Goal: Transaction & Acquisition: Purchase product/service

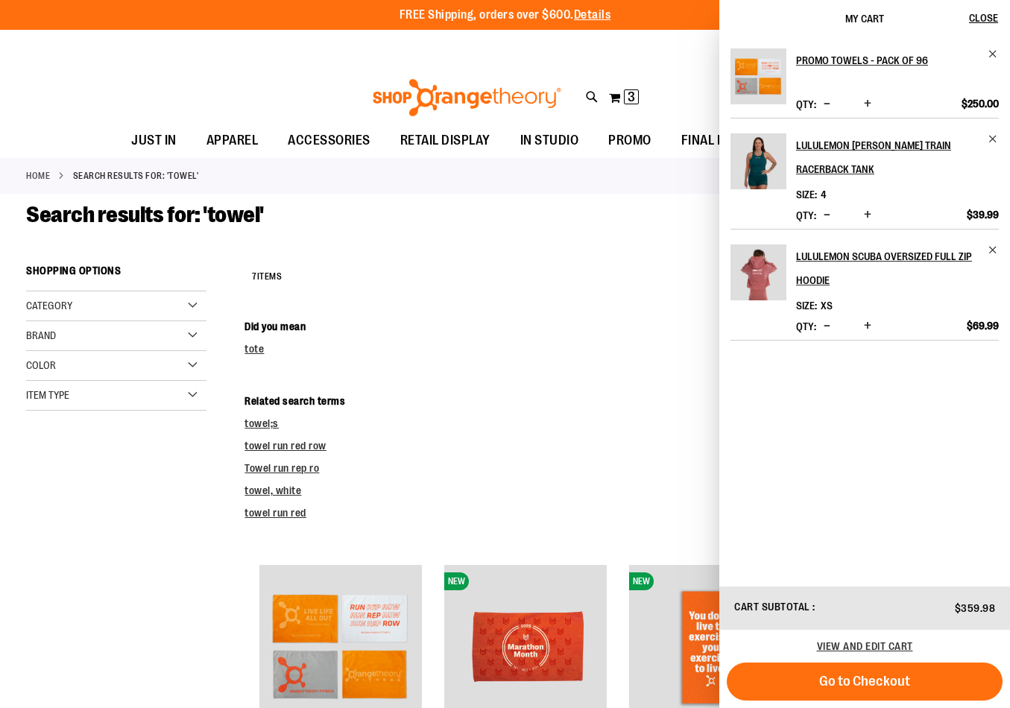
click at [525, 428] on dd "towel;s" at bounding box center [613, 423] width 739 height 15
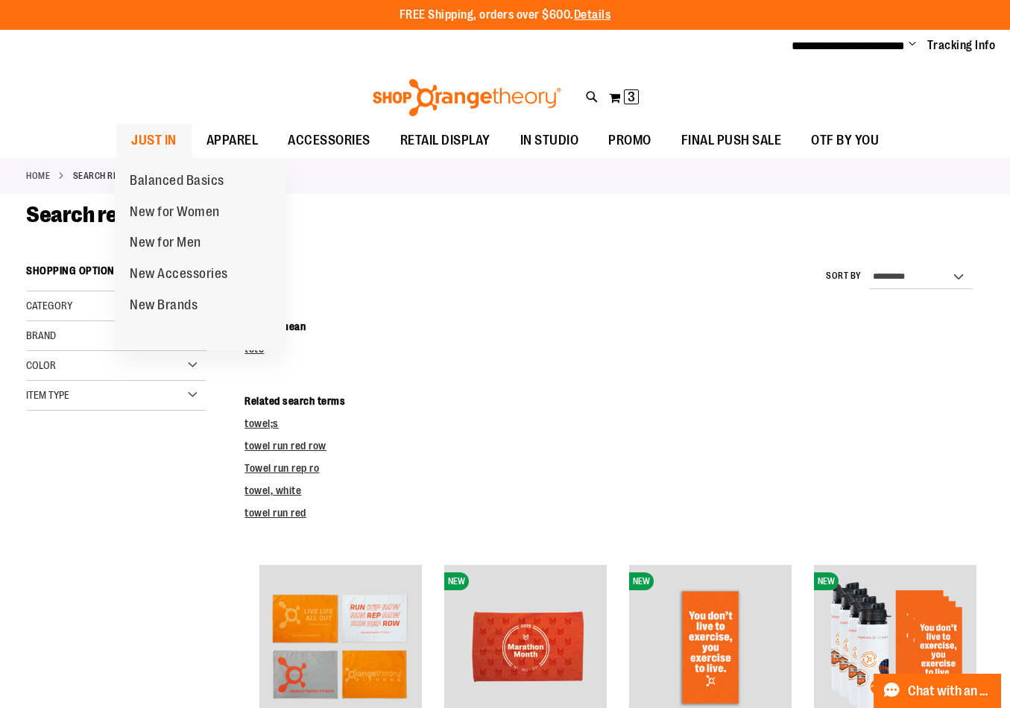
click at [148, 136] on span "JUST IN" at bounding box center [153, 141] width 45 height 34
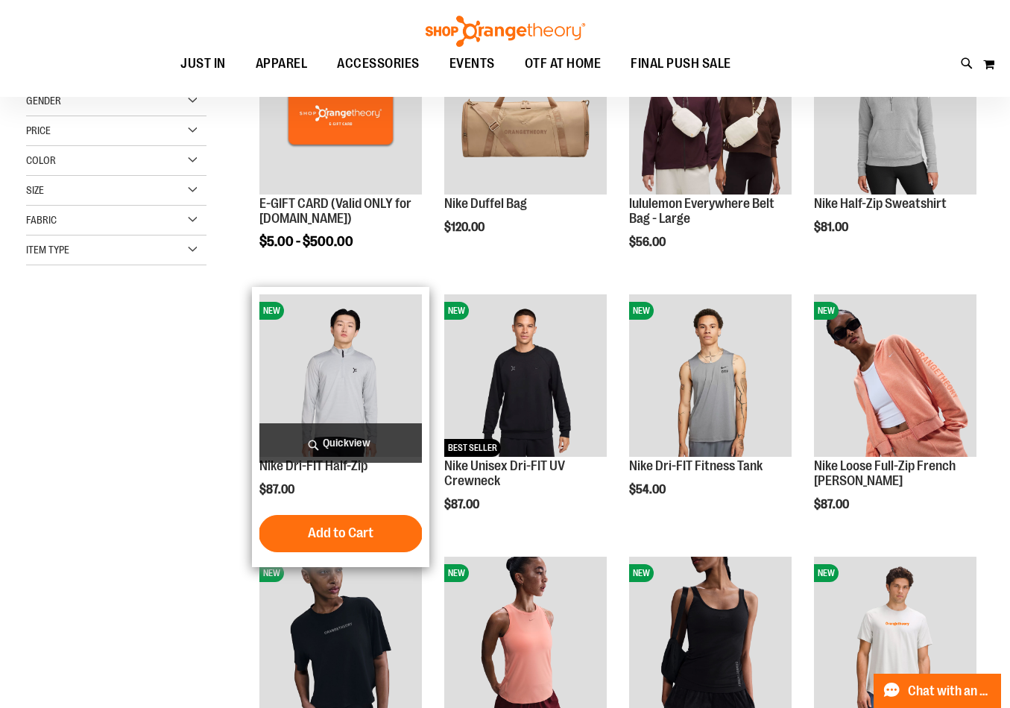
scroll to position [297, 0]
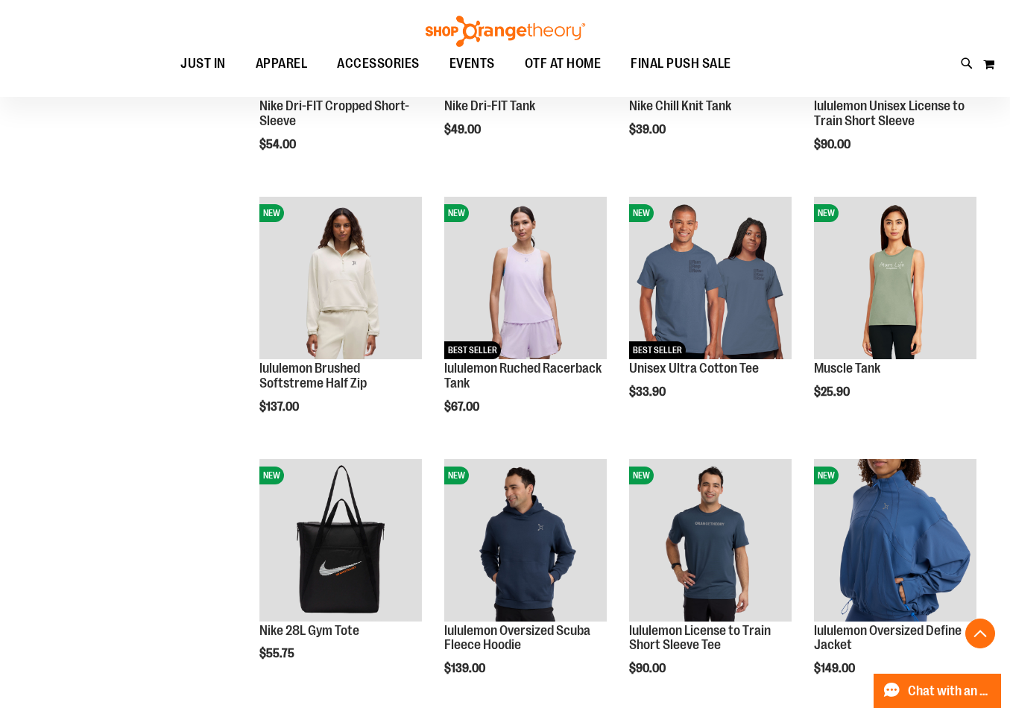
scroll to position [893, 0]
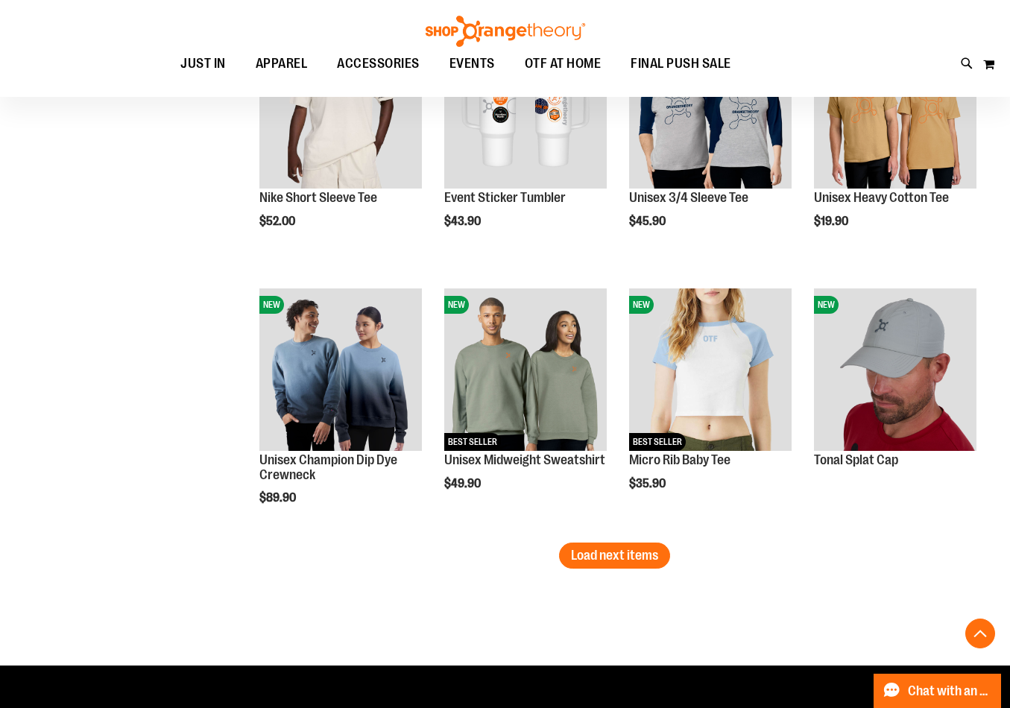
scroll to position [2176, 0]
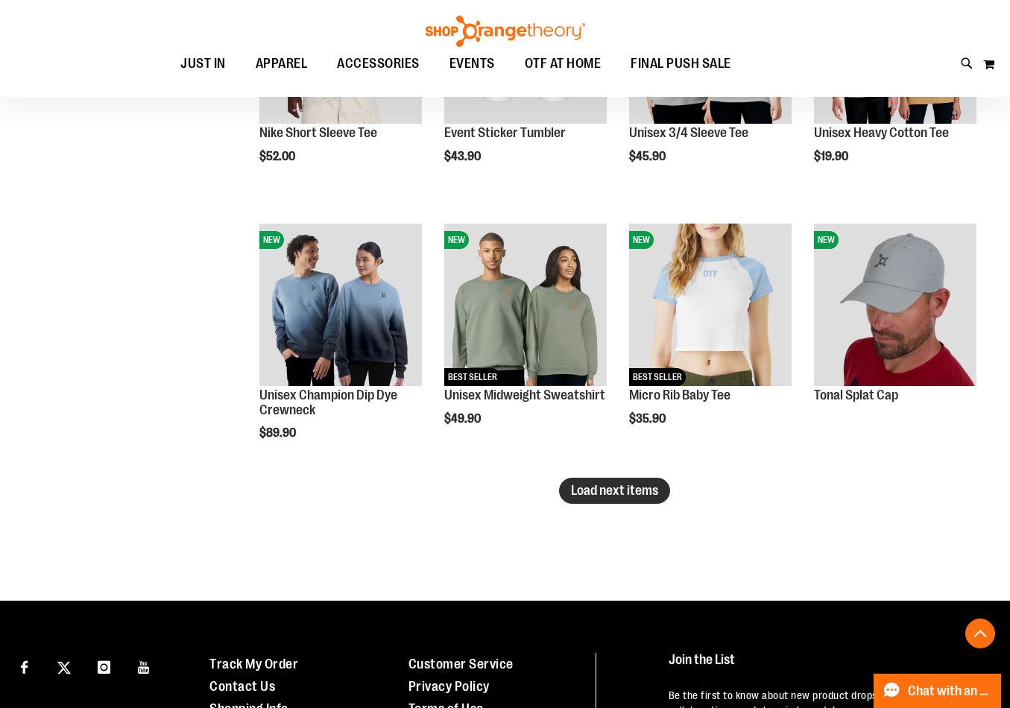
type input "**********"
click at [589, 497] on span "Load next items" at bounding box center [614, 490] width 87 height 15
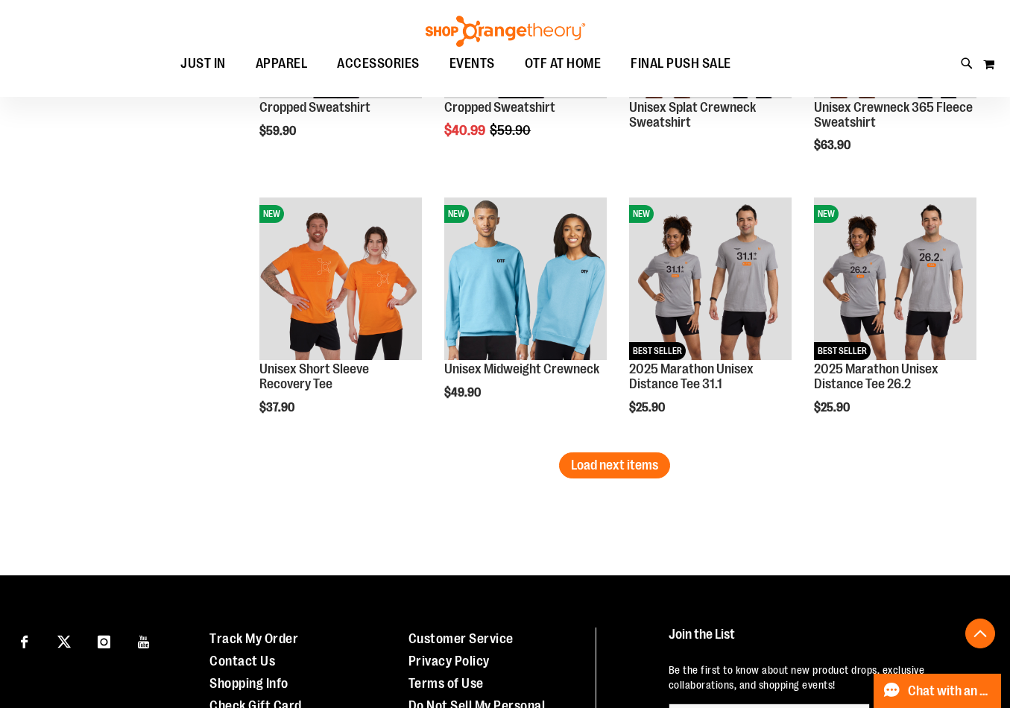
scroll to position [2996, 0]
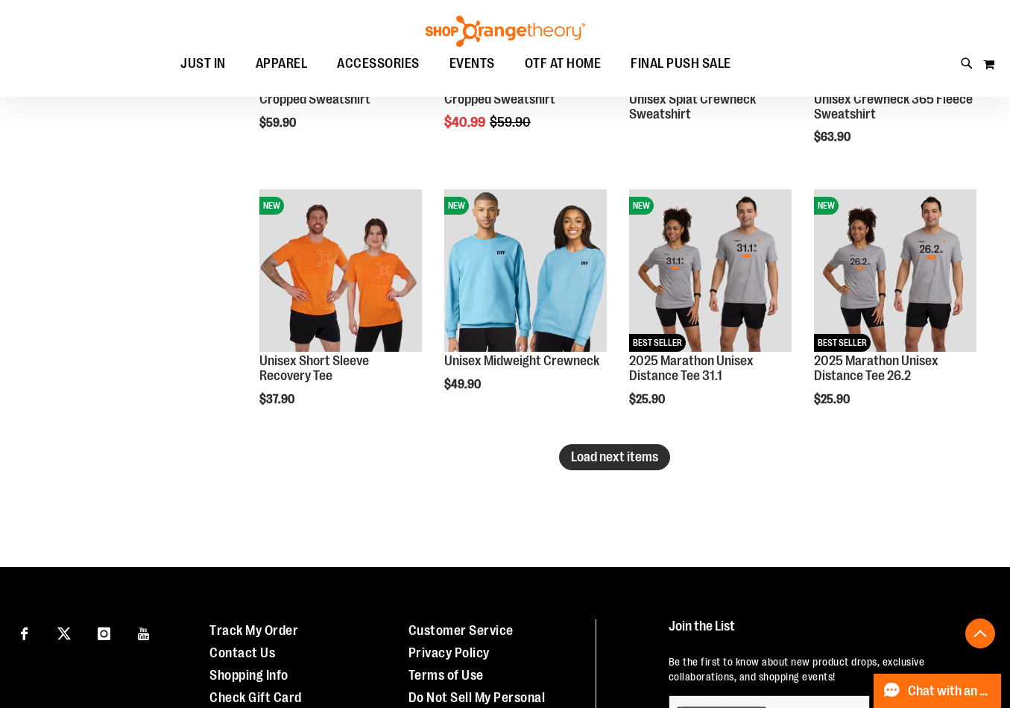
click at [619, 449] on span "Load next items" at bounding box center [614, 456] width 87 height 15
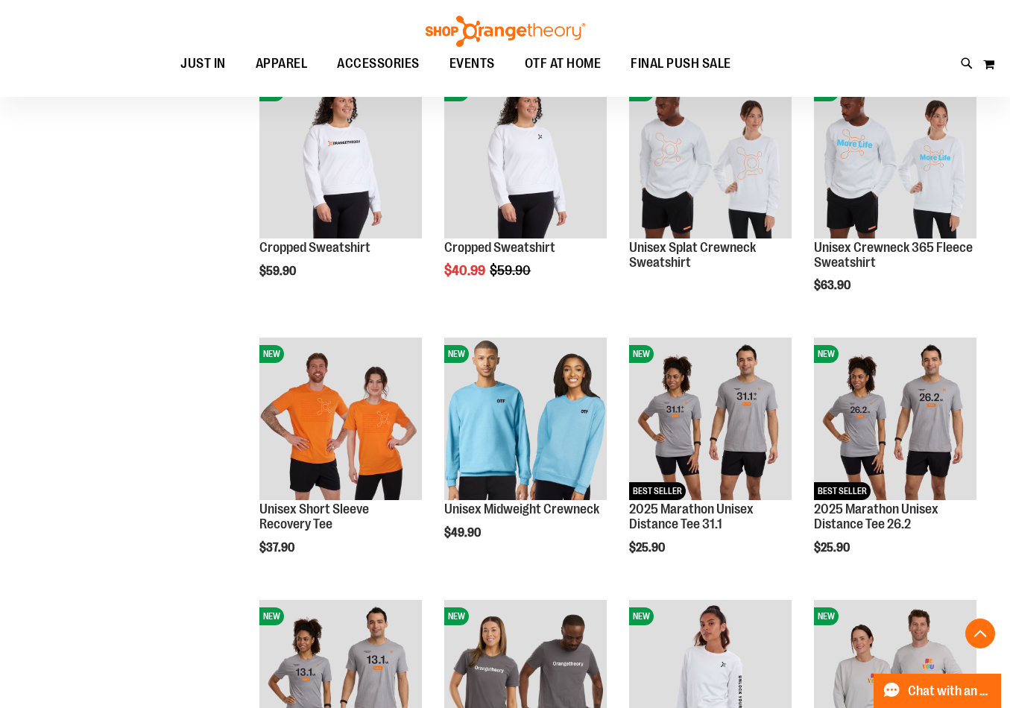
scroll to position [2847, 0]
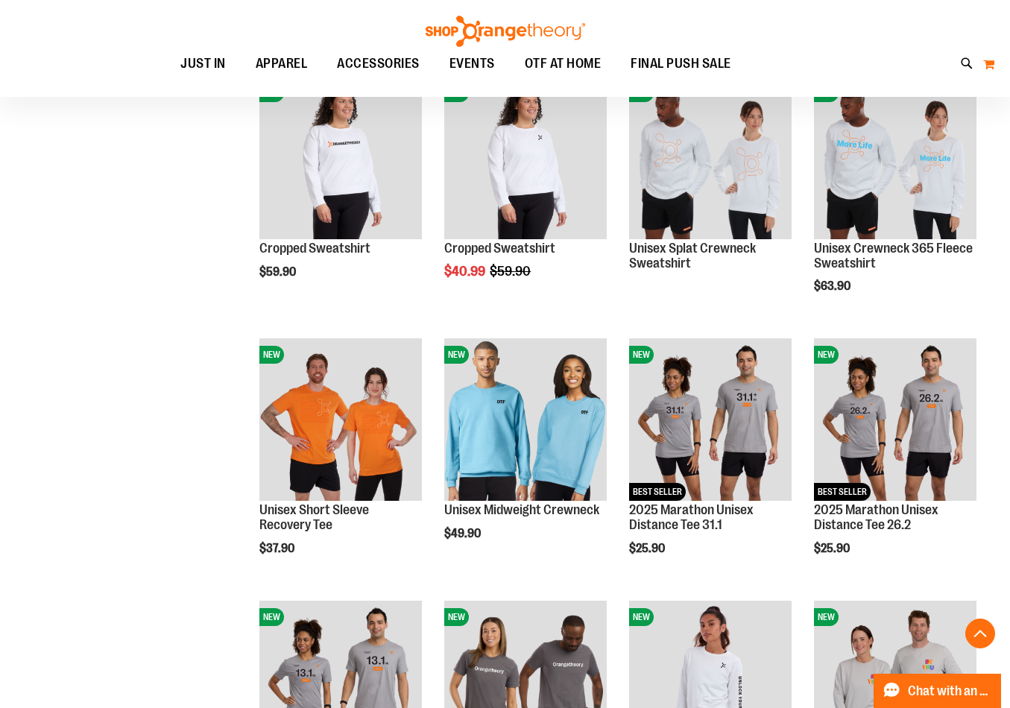
click at [984, 64] on button "My Cart" at bounding box center [988, 64] width 13 height 24
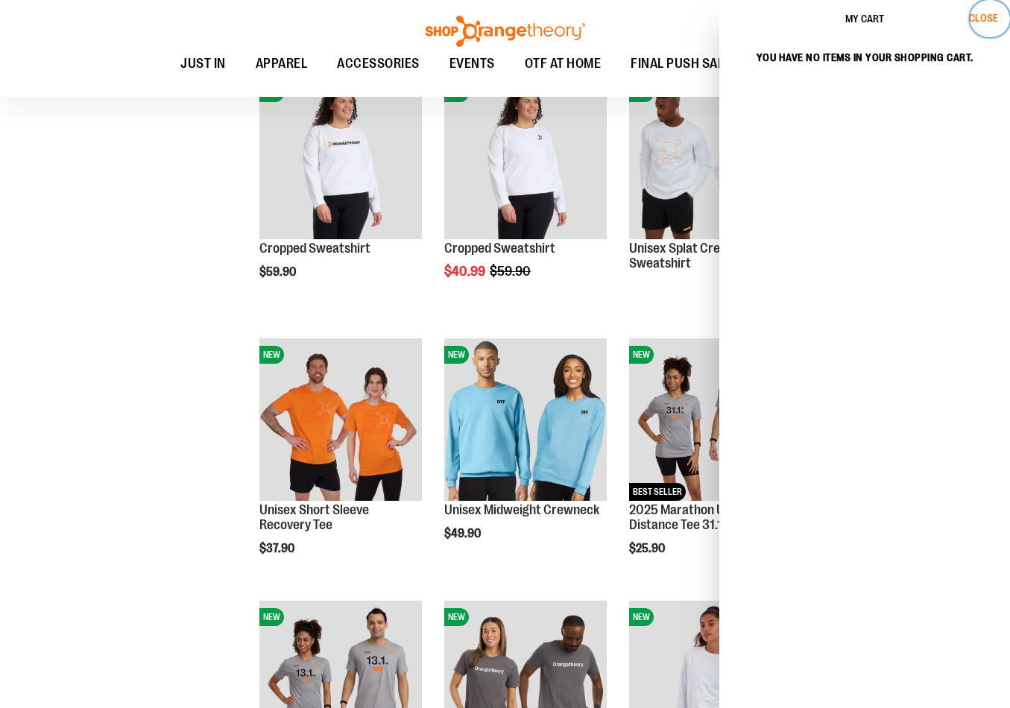
click at [984, 24] on button "Close" at bounding box center [989, 18] width 40 height 37
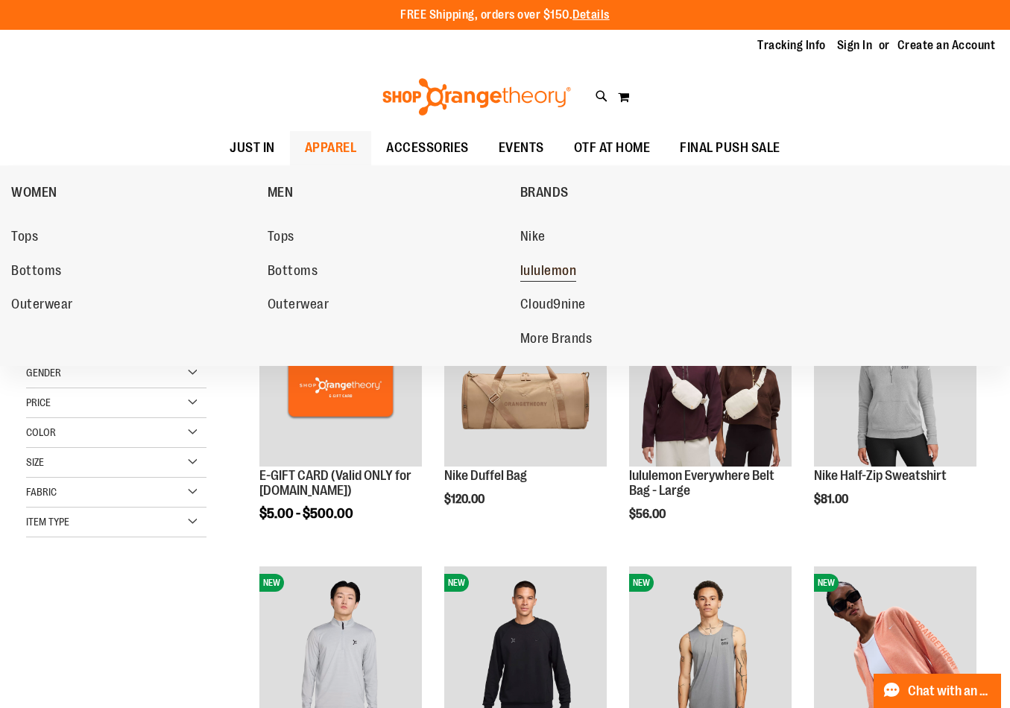
click at [559, 270] on span "lululemon" at bounding box center [548, 272] width 57 height 19
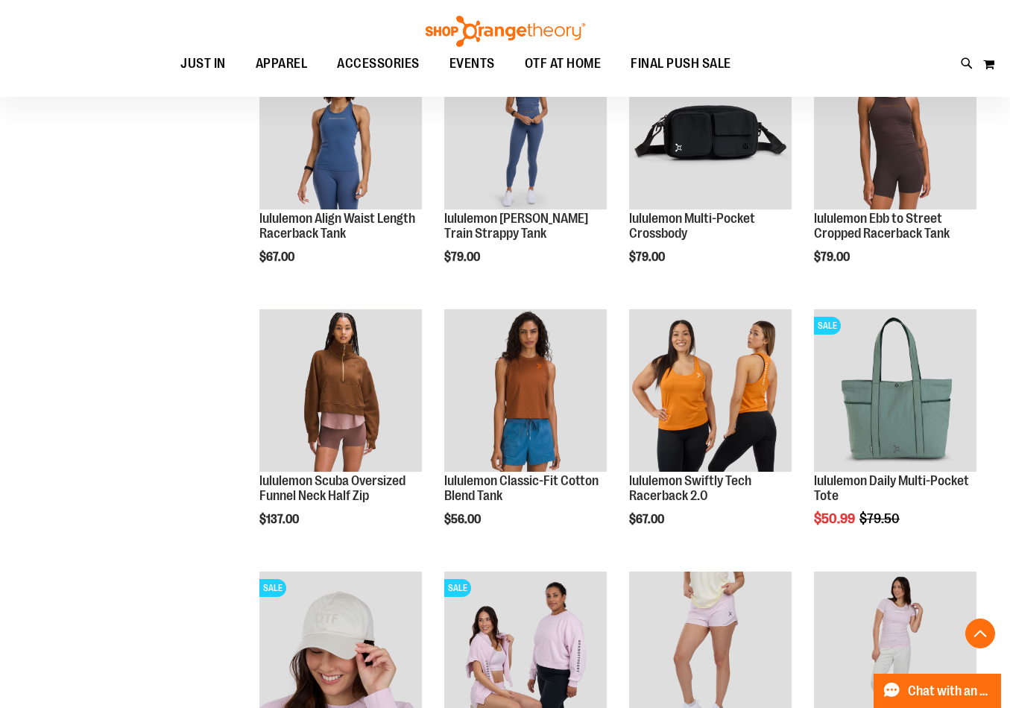
scroll to position [819, 0]
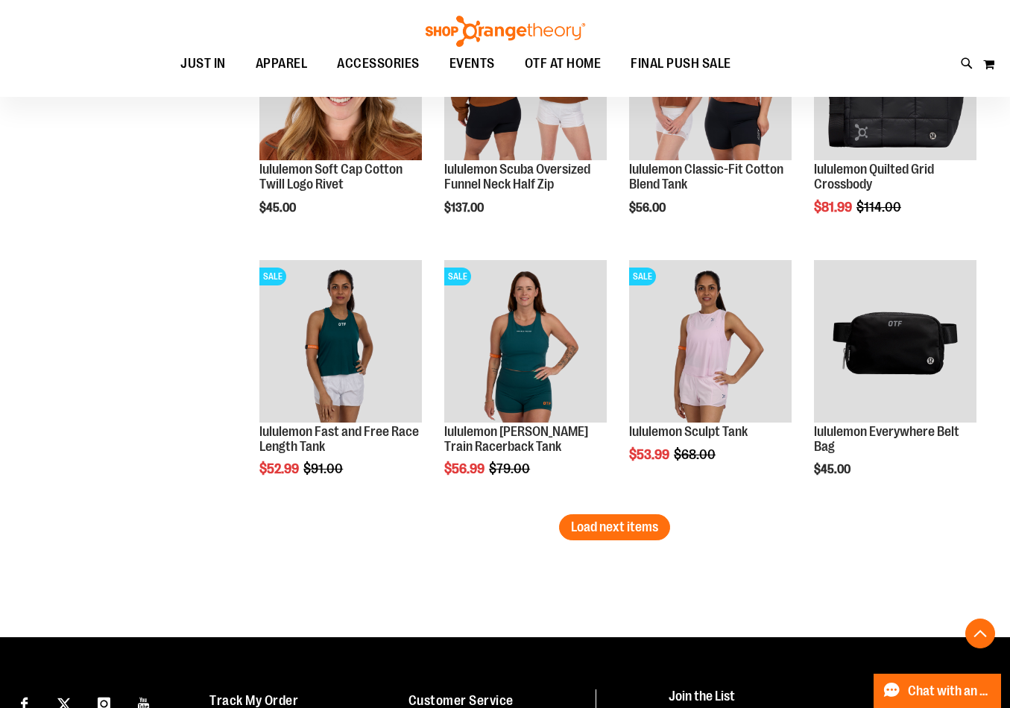
scroll to position [2160, 0]
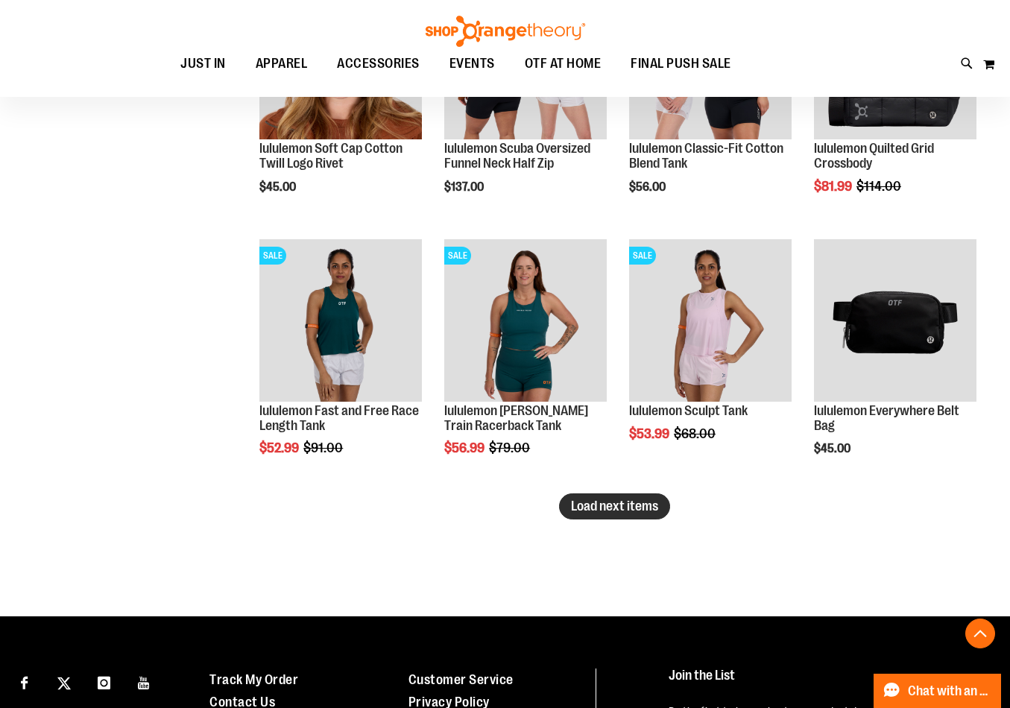
type input "**********"
click at [659, 511] on button "Load next items" at bounding box center [614, 506] width 111 height 26
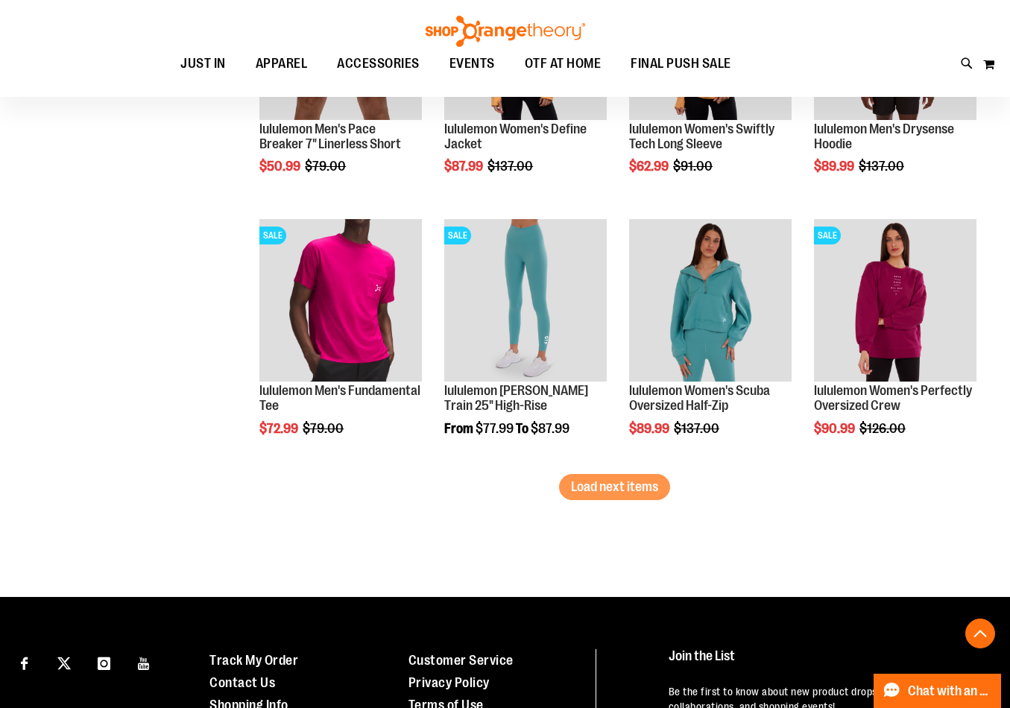
scroll to position [2980, 0]
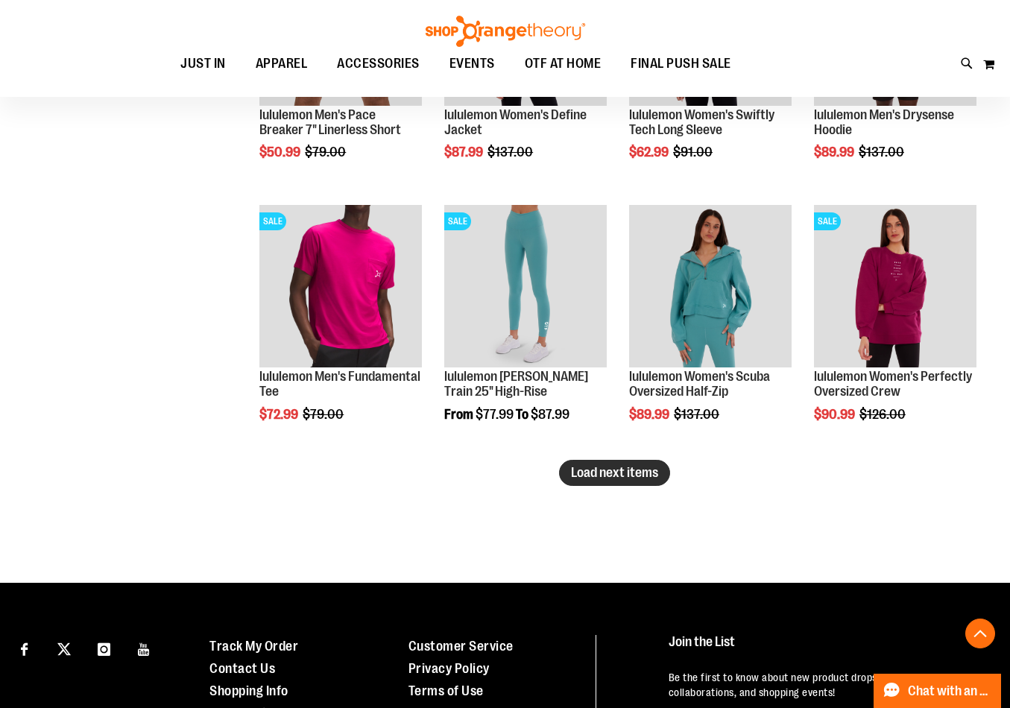
click at [617, 474] on span "Load next items" at bounding box center [614, 472] width 87 height 15
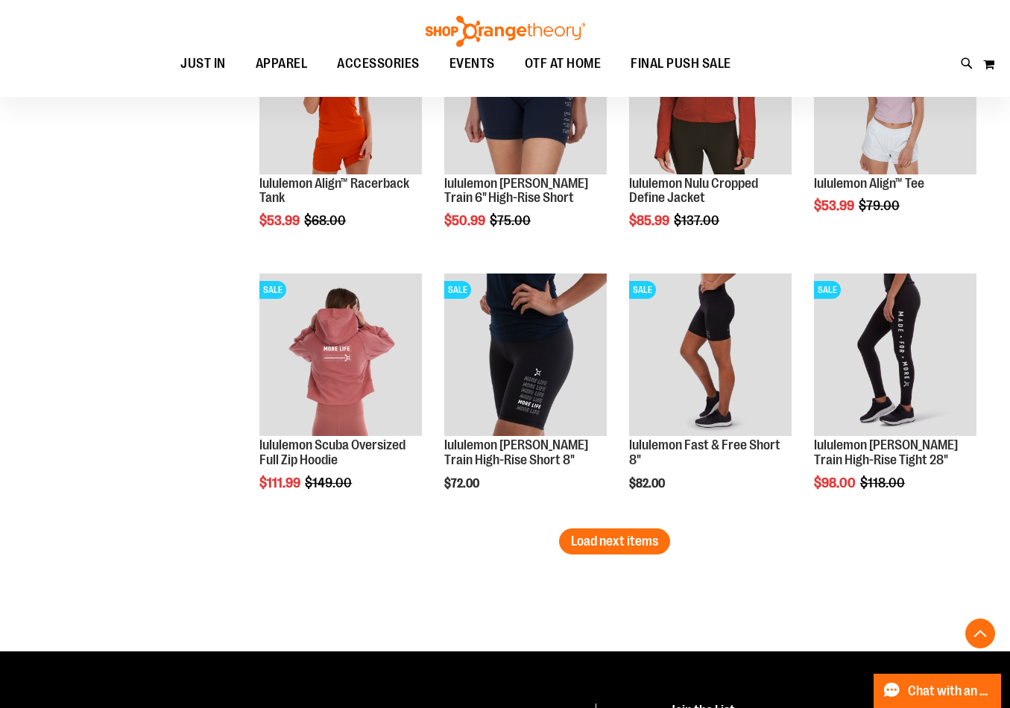
scroll to position [3725, 0]
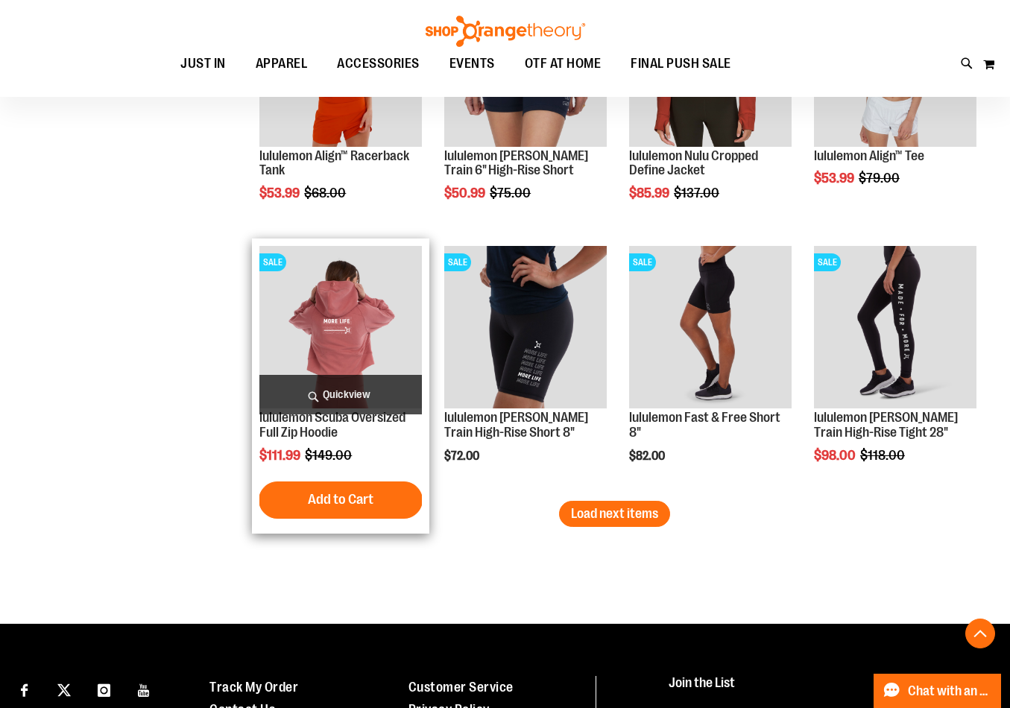
click at [309, 311] on img "product" at bounding box center [340, 327] width 162 height 162
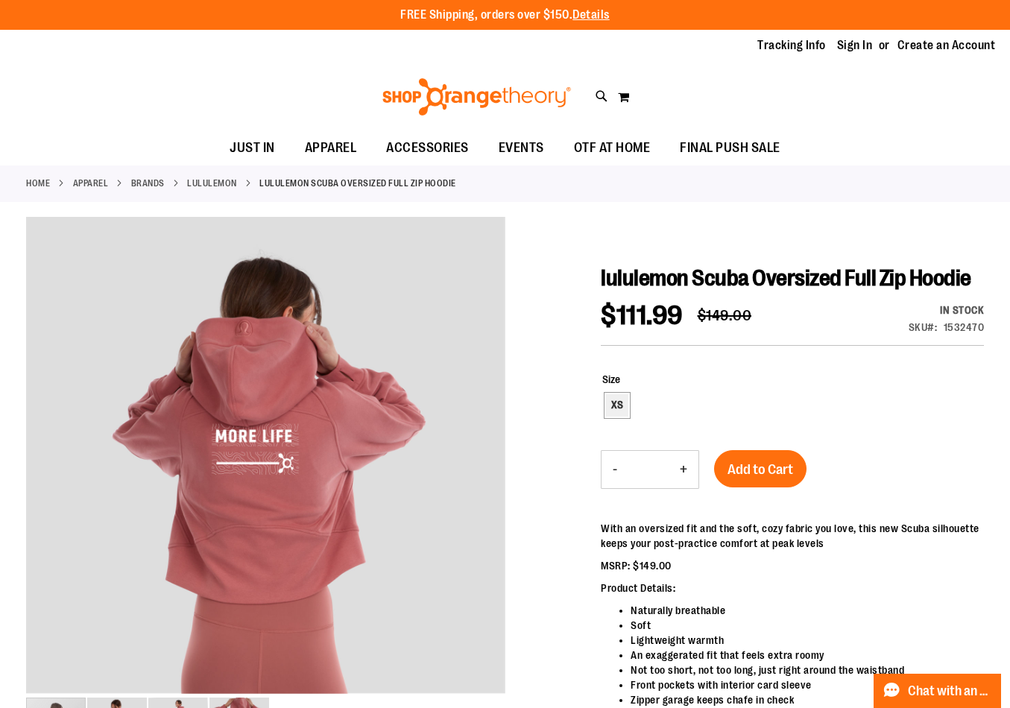
type input "**********"
click at [619, 405] on div "XS" at bounding box center [617, 405] width 22 height 22
type input "***"
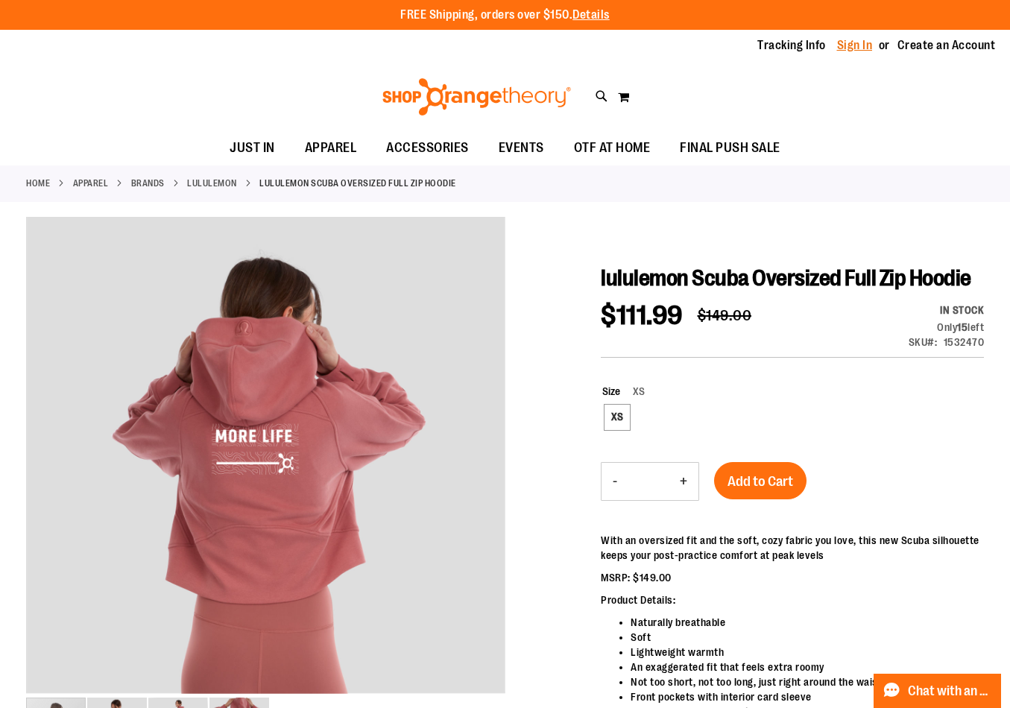
click at [848, 48] on link "Sign In" at bounding box center [855, 45] width 36 height 16
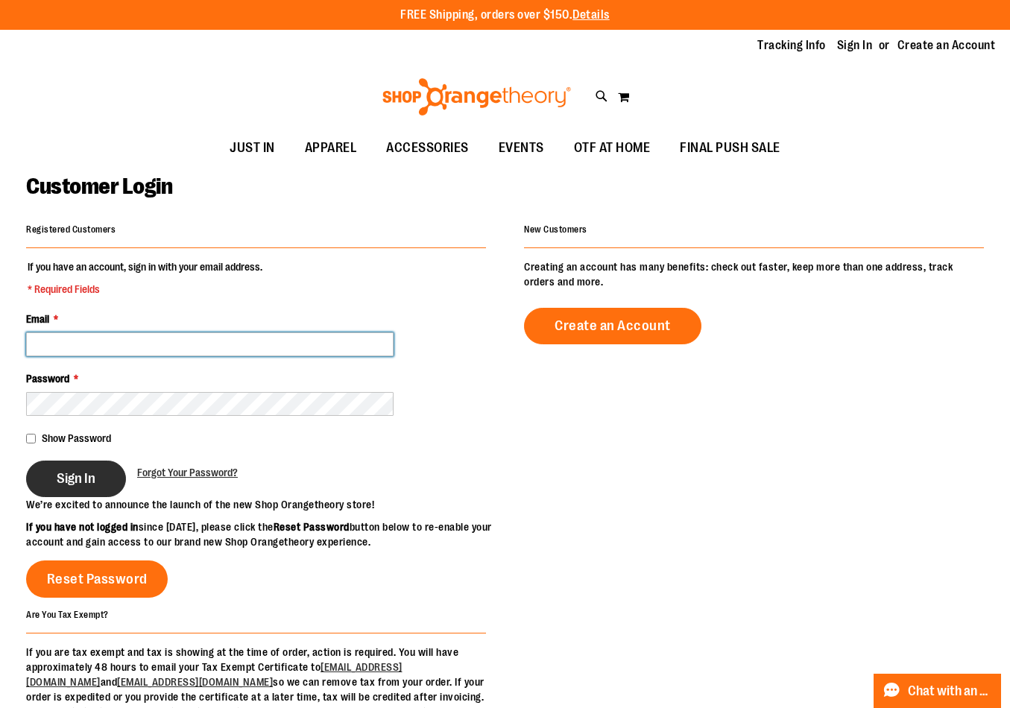
type input "**********"
click at [107, 471] on button "Sign In" at bounding box center [76, 479] width 100 height 37
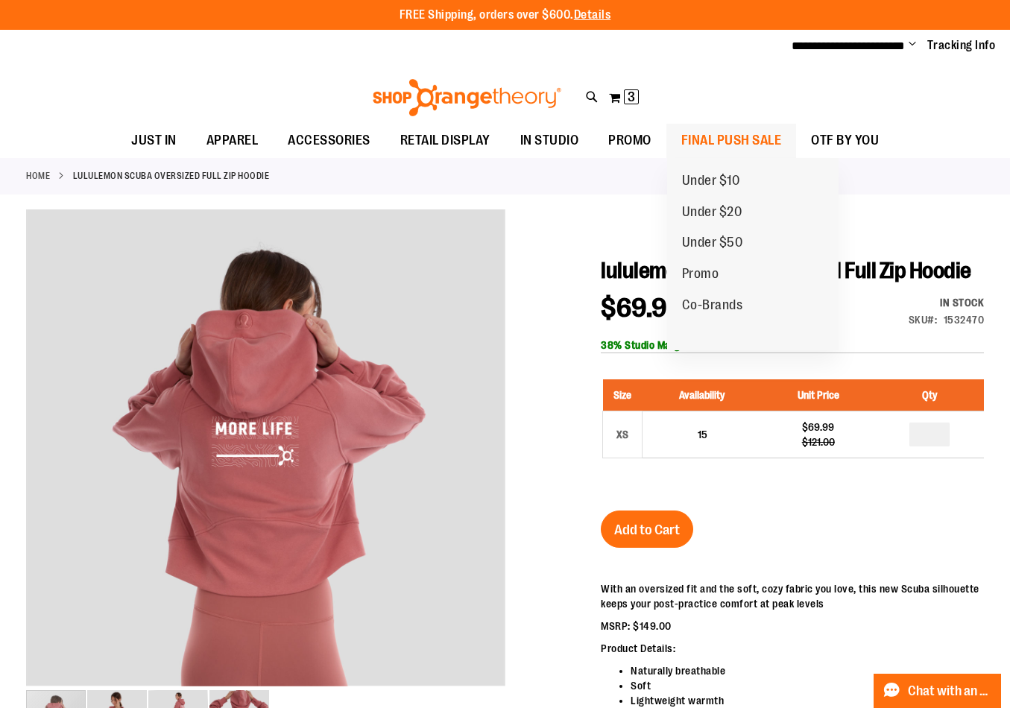
type input "**********"
click at [757, 136] on span "FINAL PUSH SALE" at bounding box center [731, 141] width 101 height 34
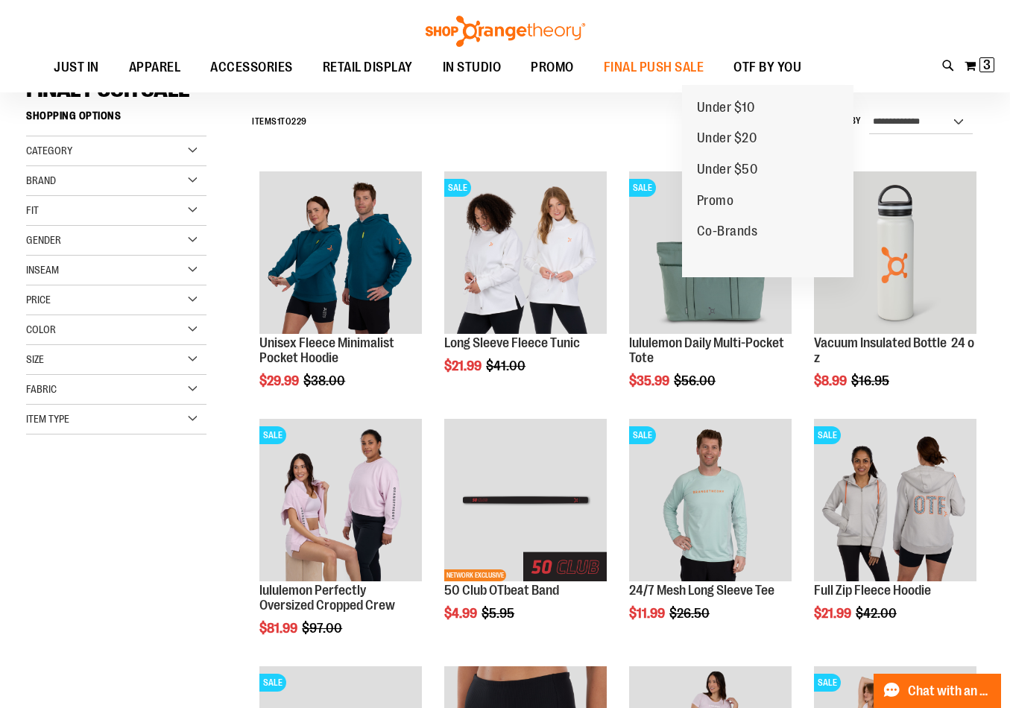
scroll to position [148, 0]
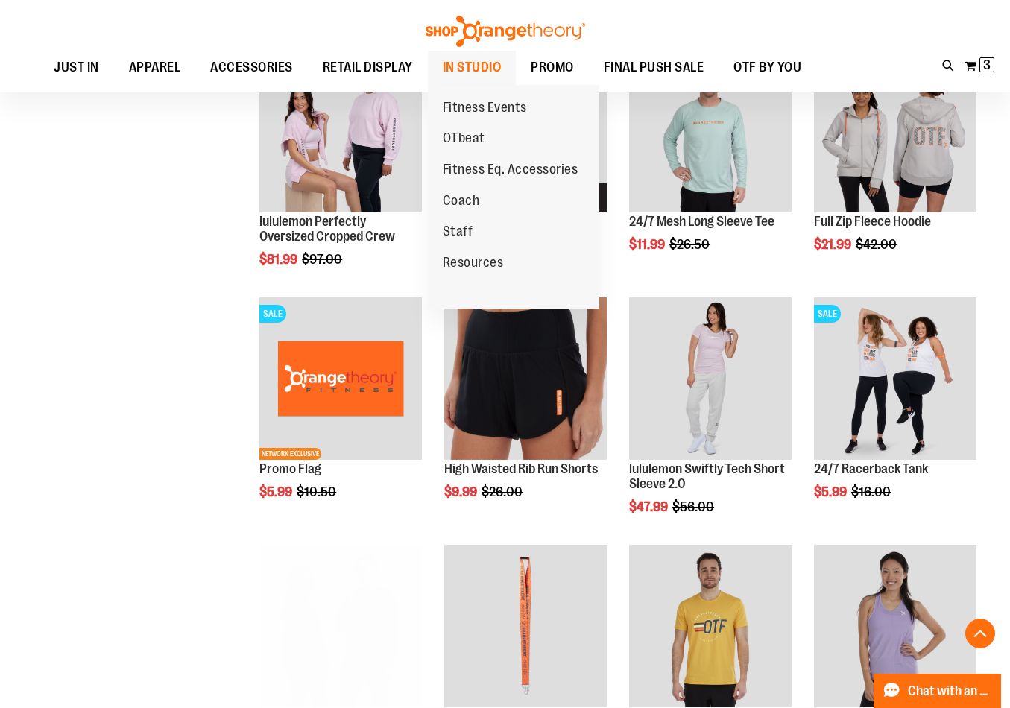
scroll to position [521, 0]
